Goal: Task Accomplishment & Management: Complete application form

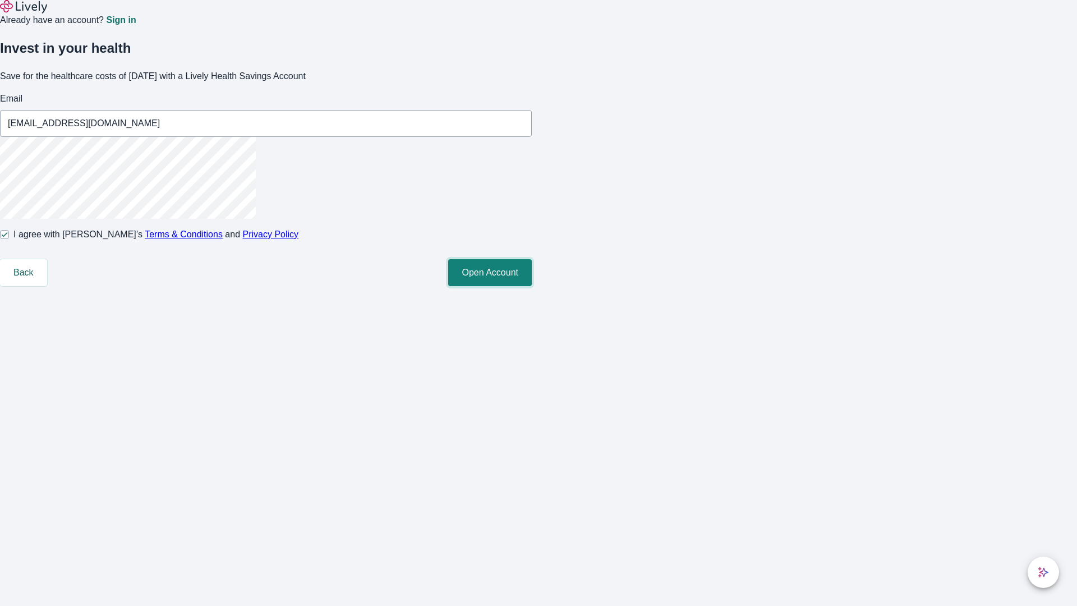
click at [532, 286] on button "Open Account" at bounding box center [490, 272] width 84 height 27
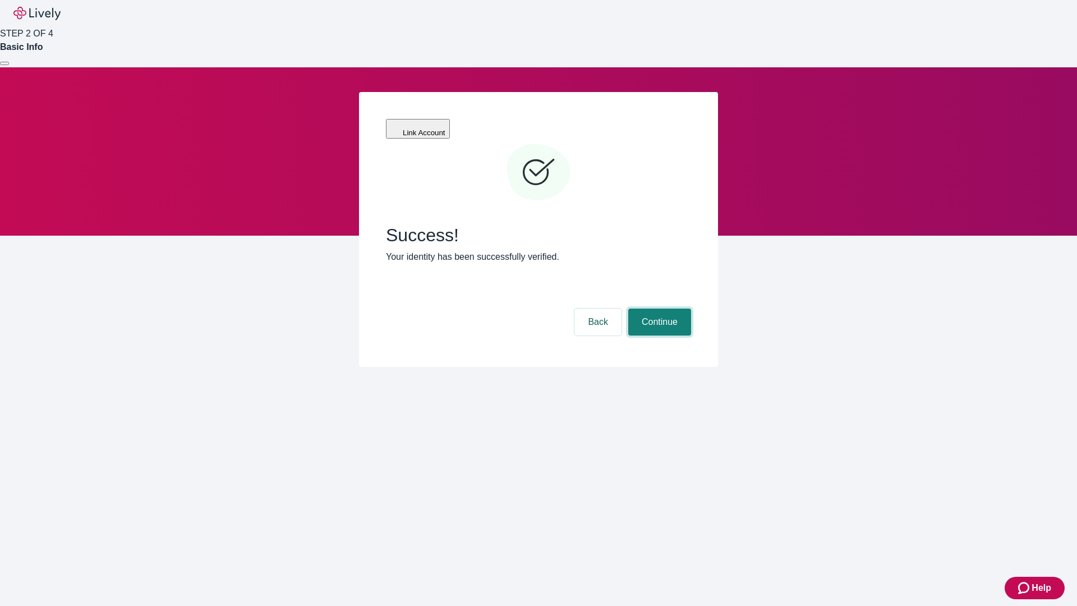
click at [658, 308] on button "Continue" at bounding box center [659, 321] width 63 height 27
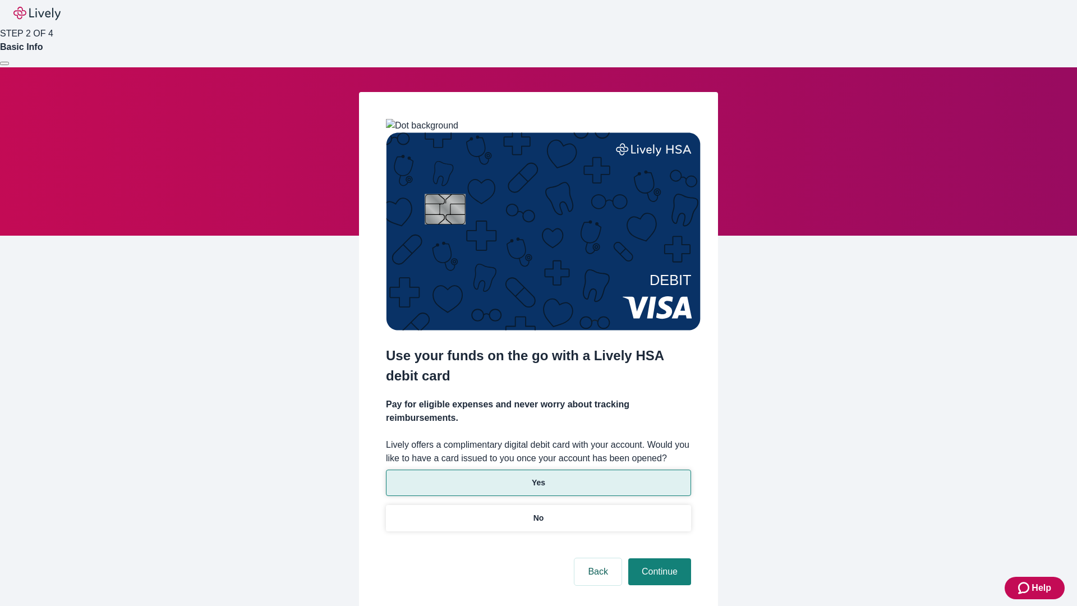
click at [538, 477] on p "Yes" at bounding box center [538, 483] width 13 height 12
click at [658, 558] on button "Continue" at bounding box center [659, 571] width 63 height 27
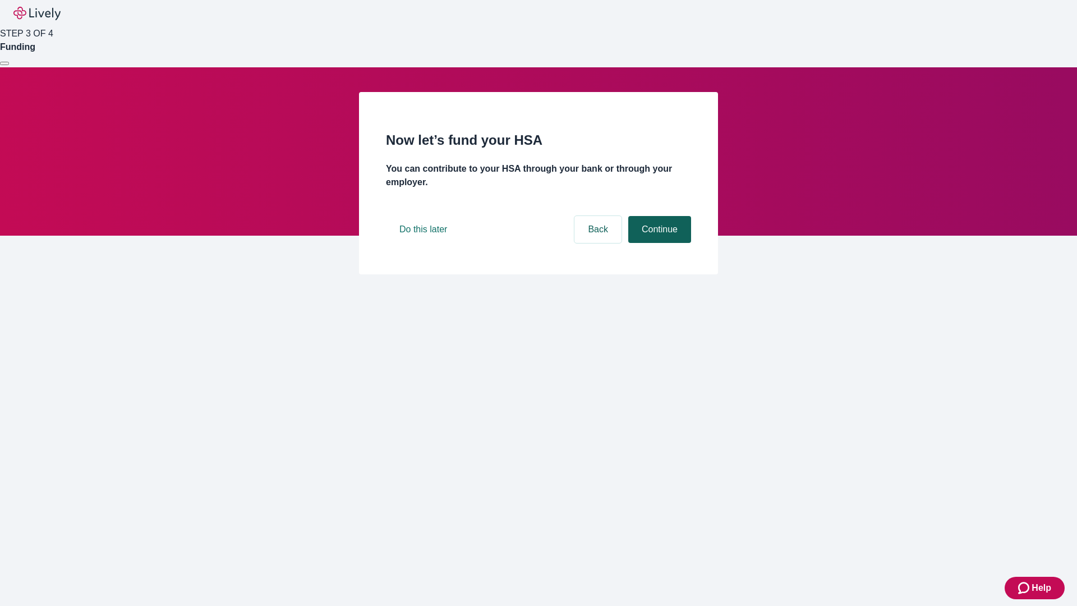
click at [658, 243] on button "Continue" at bounding box center [659, 229] width 63 height 27
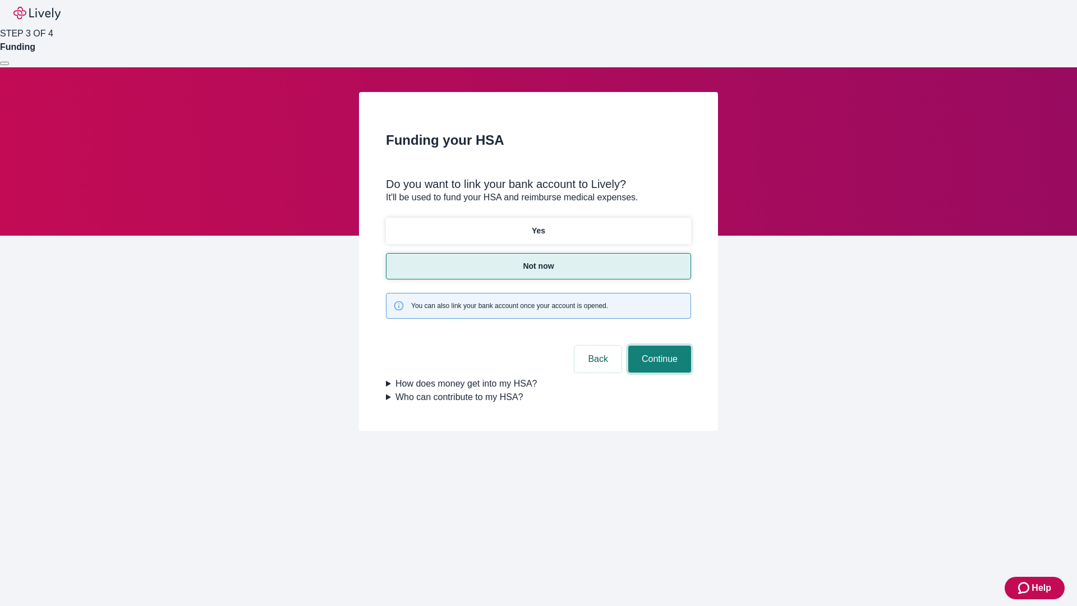
click at [658, 345] on button "Continue" at bounding box center [659, 358] width 63 height 27
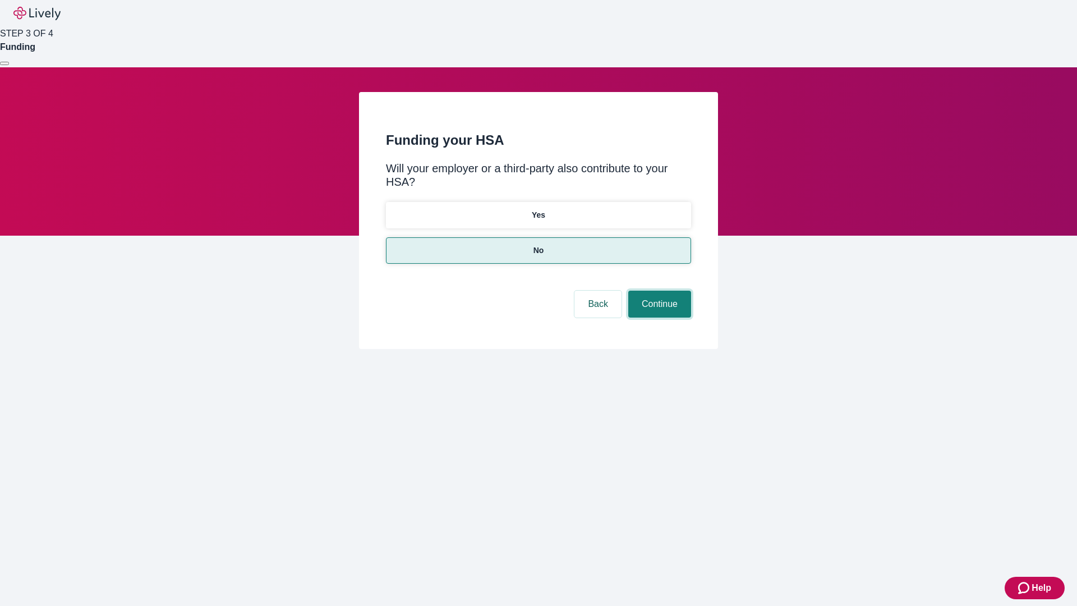
click at [658, 290] on button "Continue" at bounding box center [659, 303] width 63 height 27
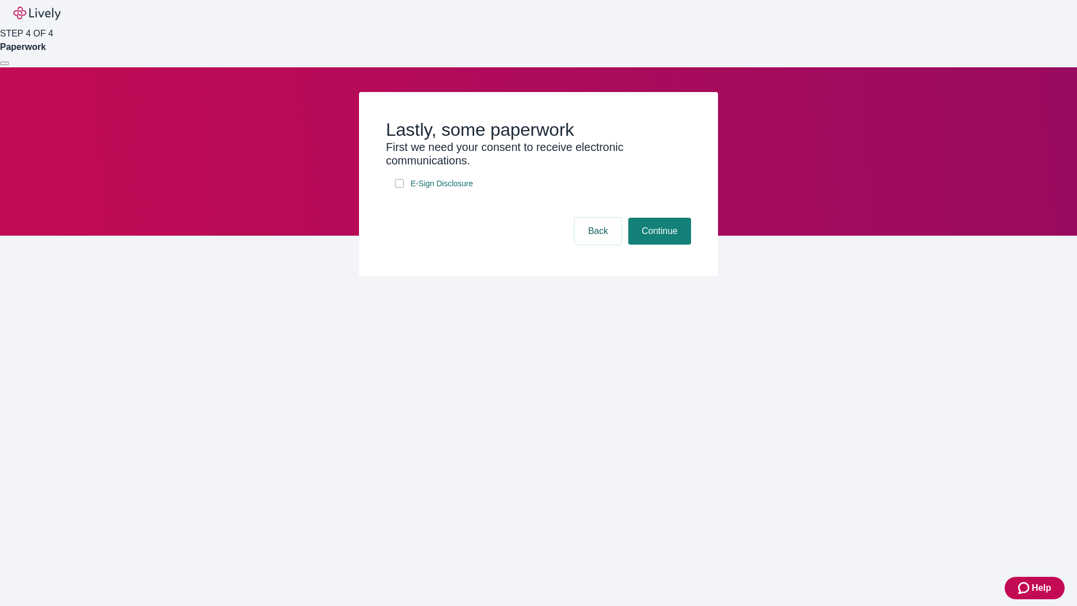
click at [399, 188] on input "E-Sign Disclosure" at bounding box center [399, 183] width 9 height 9
checkbox input "true"
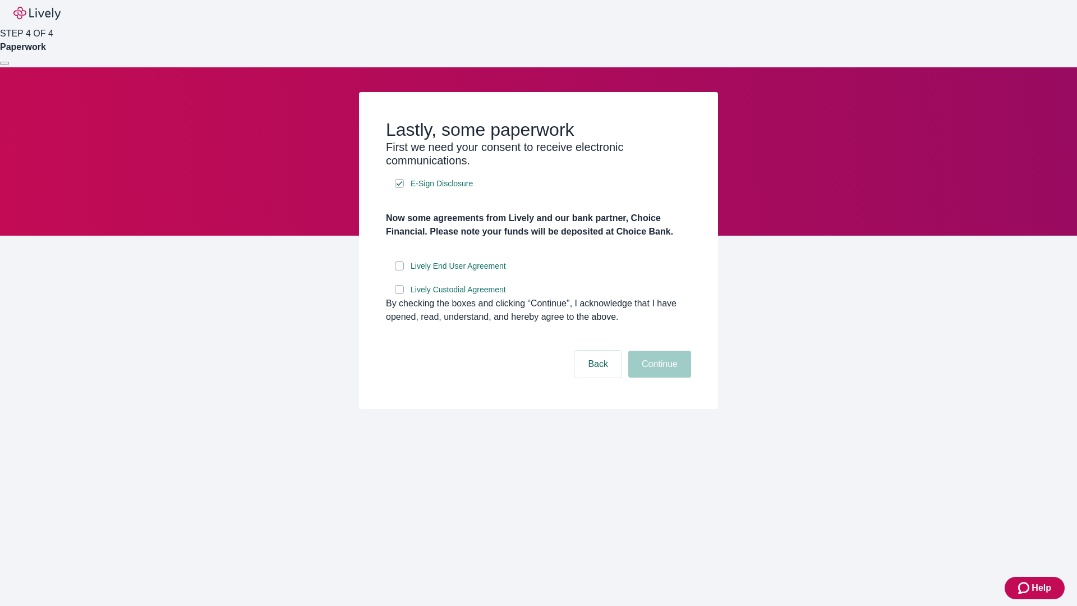
click at [399, 270] on input "Lively End User Agreement" at bounding box center [399, 265] width 9 height 9
checkbox input "true"
click at [399, 294] on input "Lively Custodial Agreement" at bounding box center [399, 289] width 9 height 9
checkbox input "true"
click at [658, 377] on button "Continue" at bounding box center [659, 363] width 63 height 27
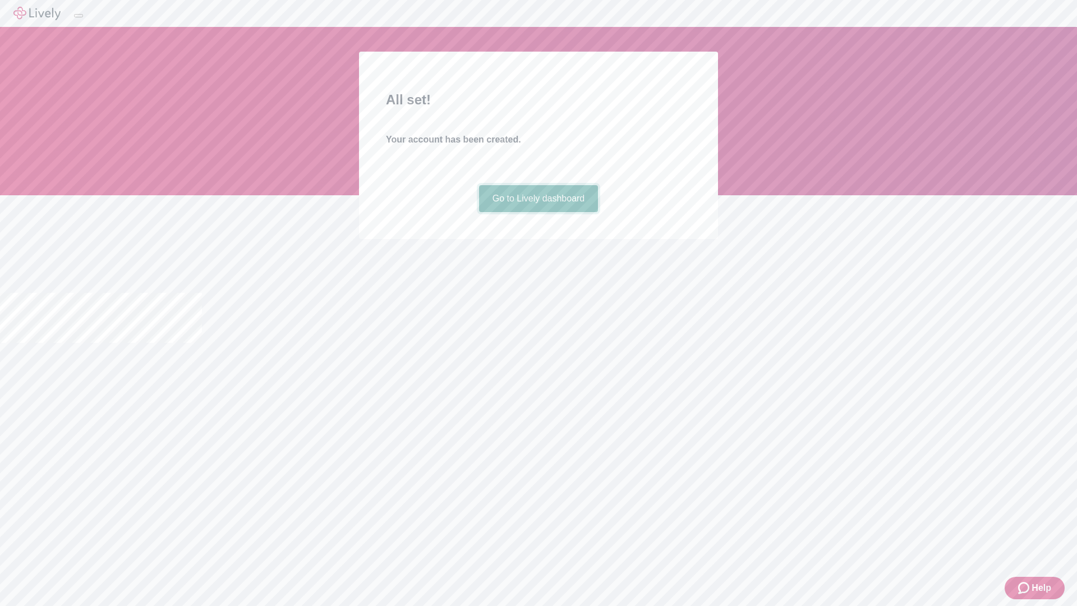
click at [538, 212] on link "Go to Lively dashboard" at bounding box center [538, 198] width 119 height 27
